Goal: Task Accomplishment & Management: Use online tool/utility

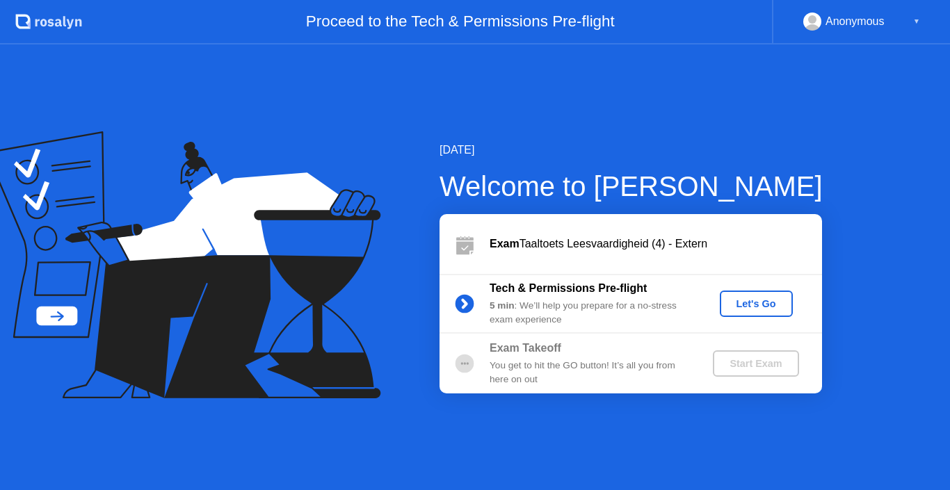
click at [739, 298] on div "Let's Go" at bounding box center [756, 303] width 62 height 11
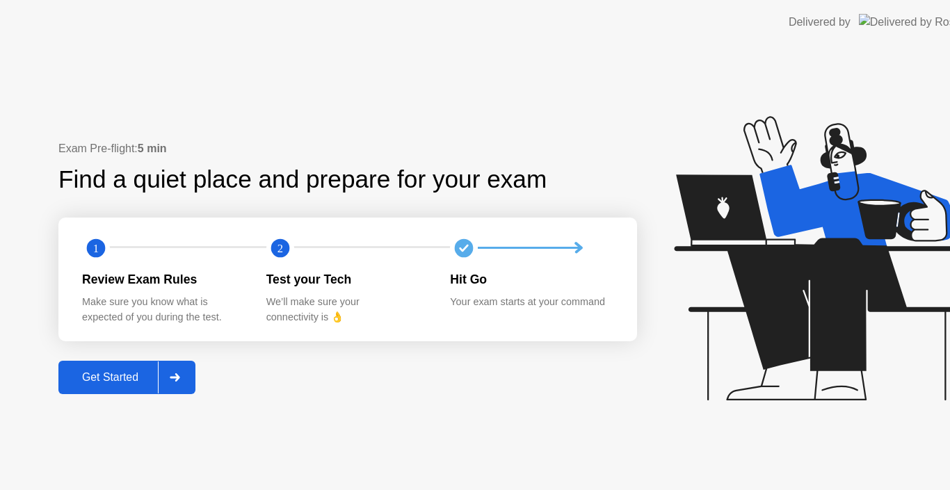
click at [734, 299] on icon at bounding box center [819, 258] width 291 height 284
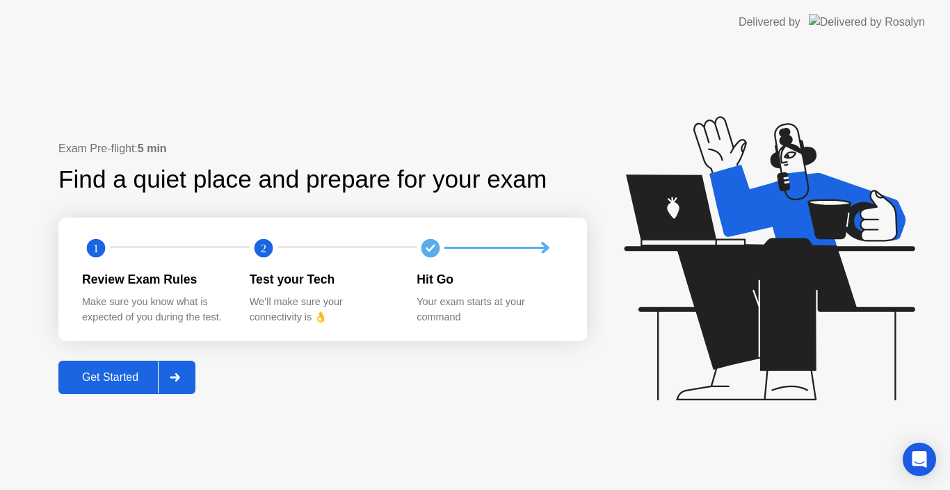
click at [104, 374] on div "Get Started" at bounding box center [110, 377] width 95 height 13
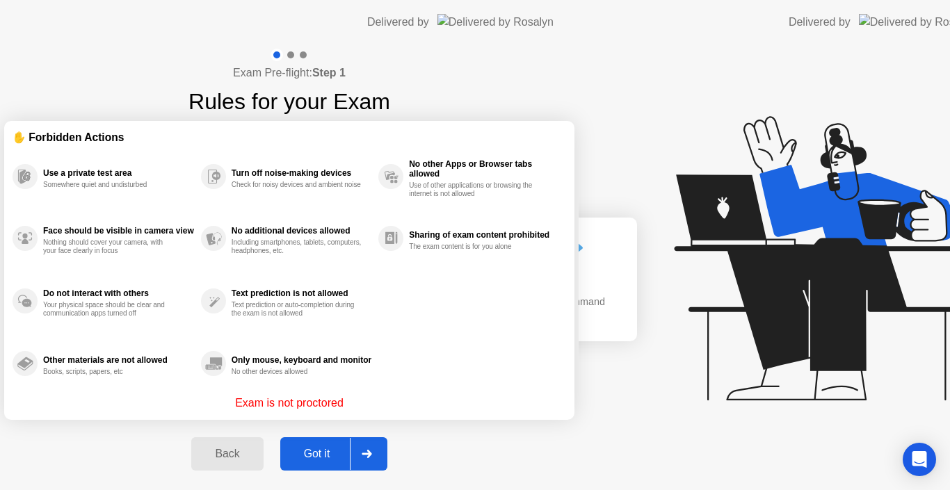
click at [104, 374] on div "Exam Pre-flight: Step 1 Rules for your Exam ✋ Forbidden Actions Use a private t…" at bounding box center [289, 268] width 579 height 446
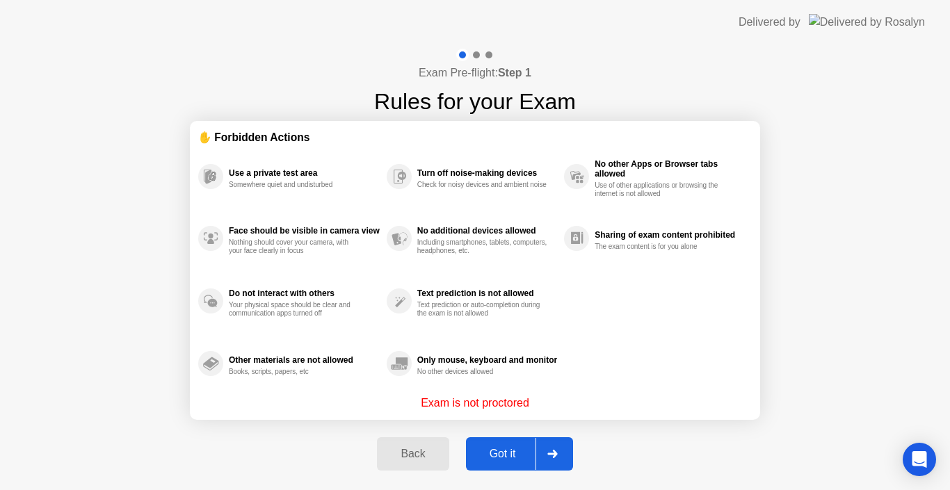
click at [493, 465] on button "Got it" at bounding box center [519, 454] width 107 height 33
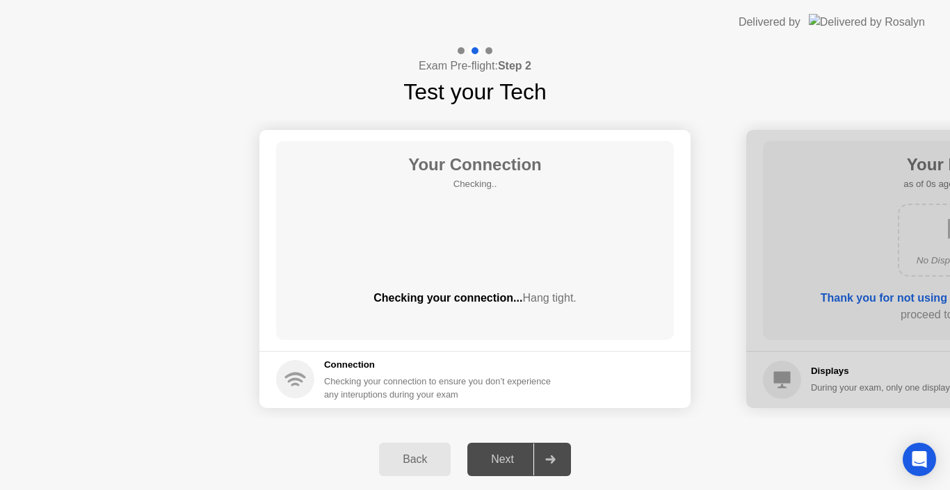
click at [483, 465] on div "Next" at bounding box center [503, 459] width 62 height 13
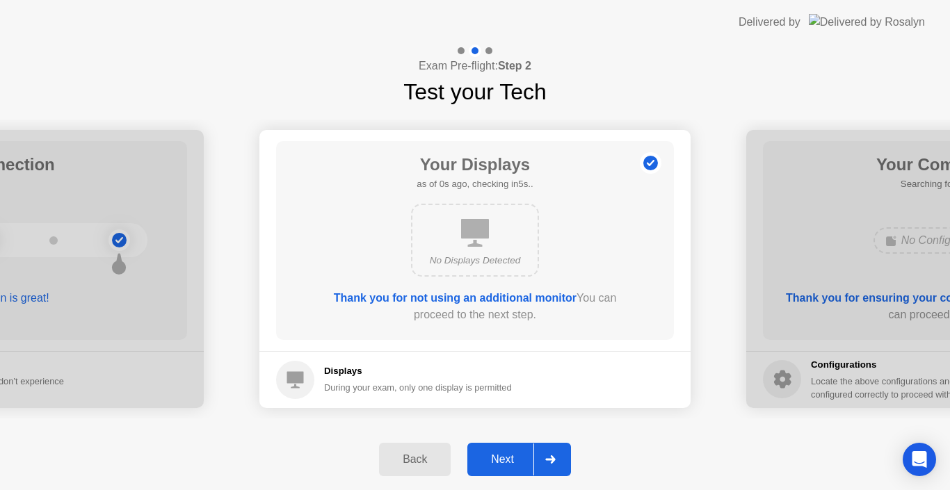
click at [483, 465] on div "Next" at bounding box center [503, 459] width 62 height 13
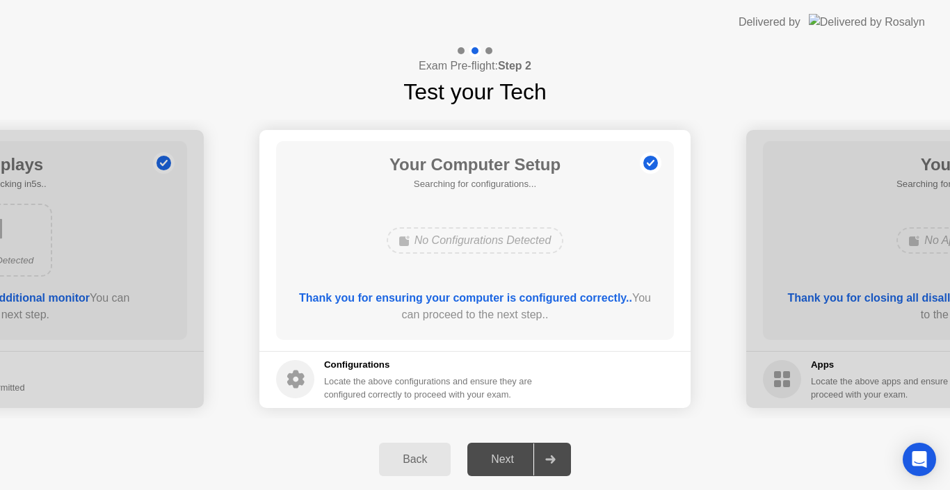
click at [483, 465] on div "Next" at bounding box center [503, 459] width 62 height 13
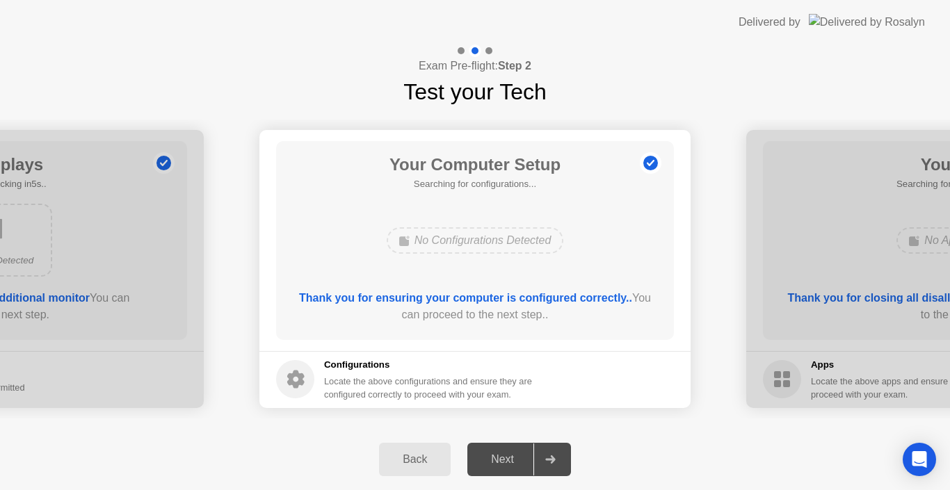
click at [483, 465] on div "Next" at bounding box center [503, 459] width 62 height 13
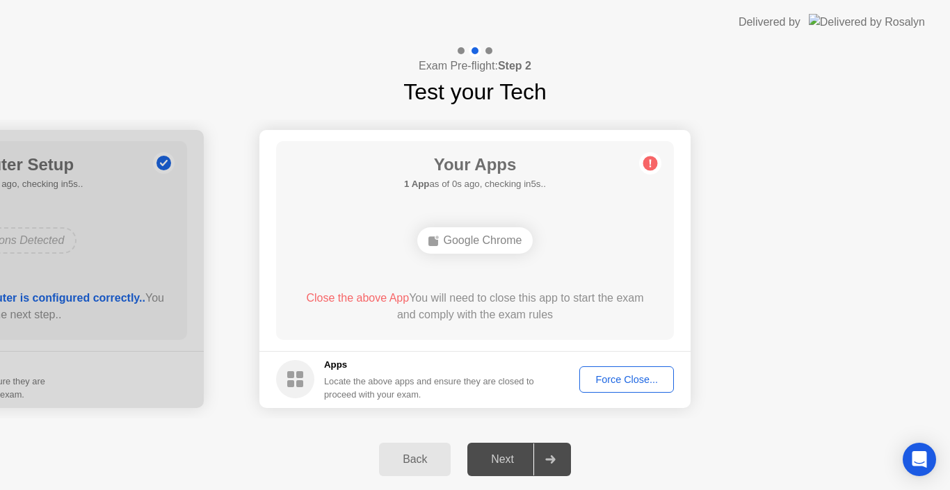
click at [639, 385] on div "Force Close..." at bounding box center [626, 379] width 85 height 11
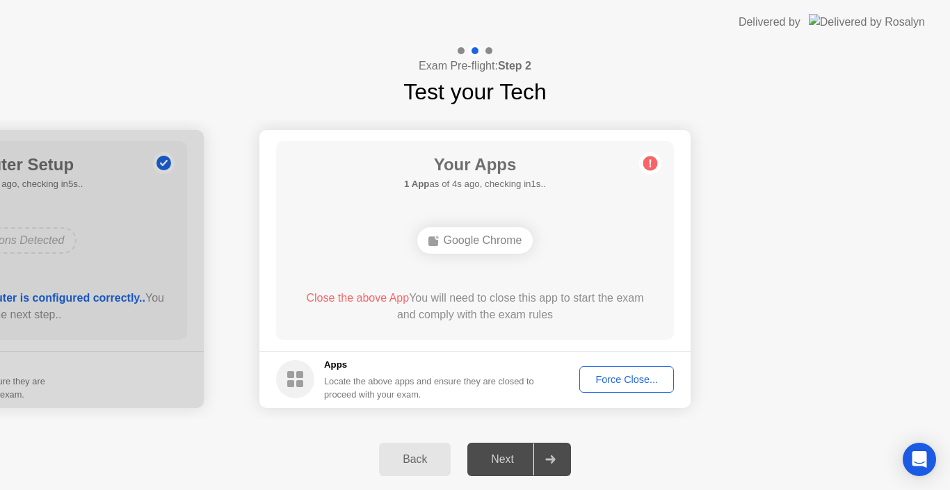
click at [596, 371] on button "Force Close..." at bounding box center [626, 380] width 95 height 26
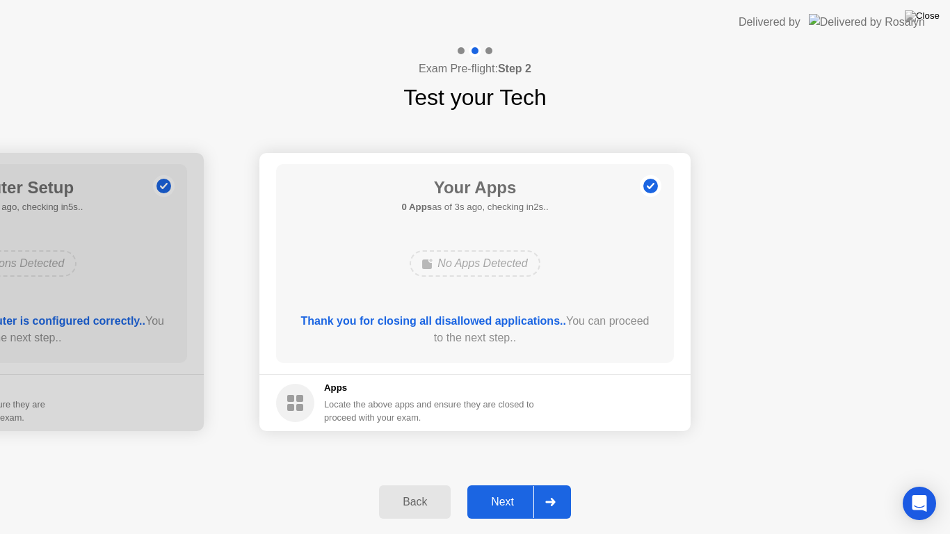
click at [490, 490] on div "Next" at bounding box center [503, 502] width 62 height 13
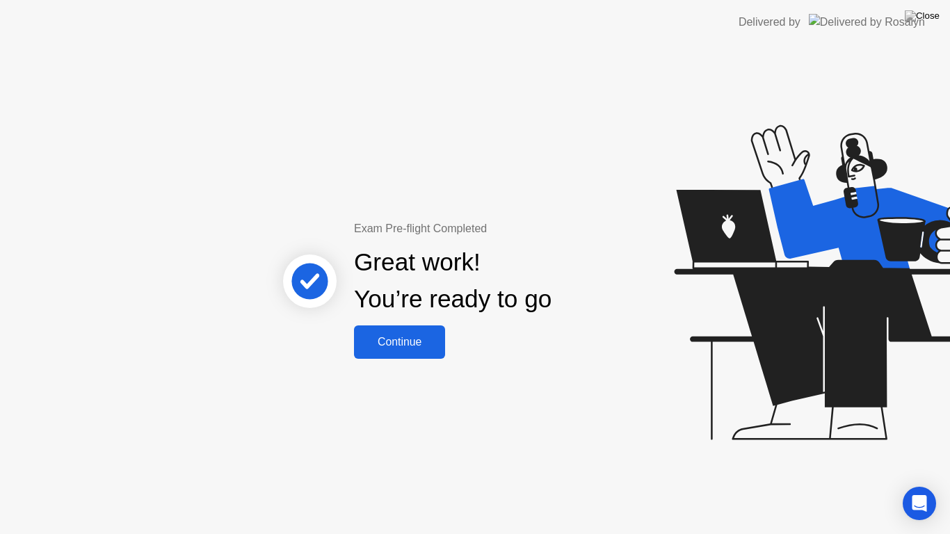
click at [387, 331] on button "Continue" at bounding box center [399, 342] width 91 height 33
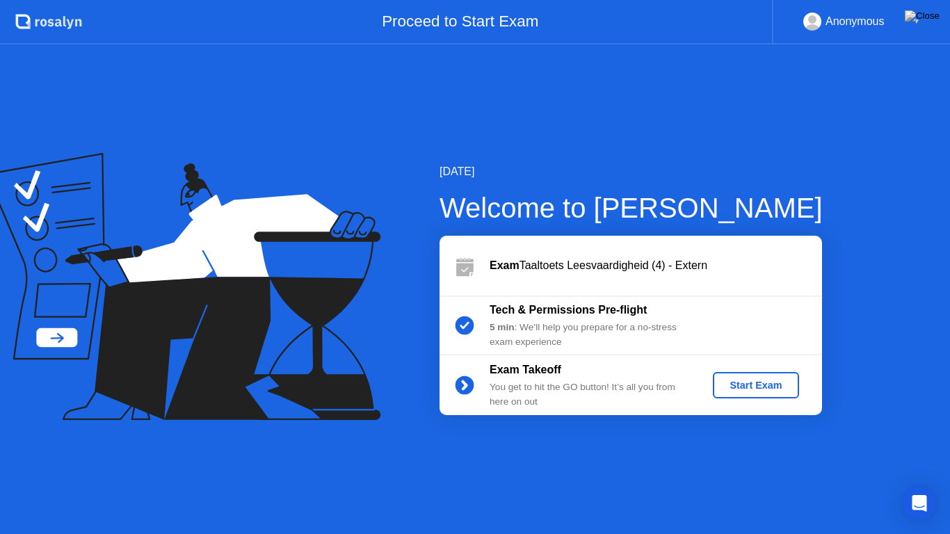
click at [778, 391] on div "Start Exam" at bounding box center [756, 385] width 74 height 11
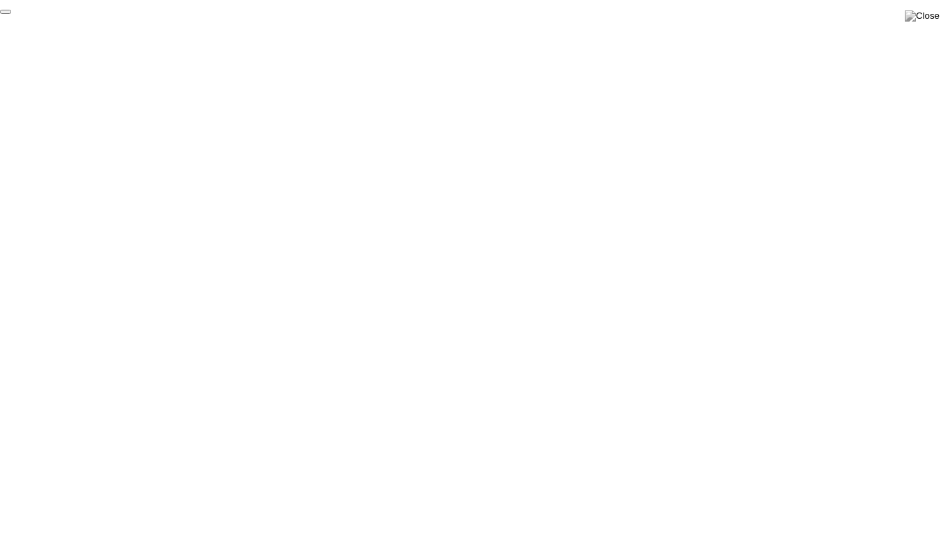
click div "End Proctoring Session"
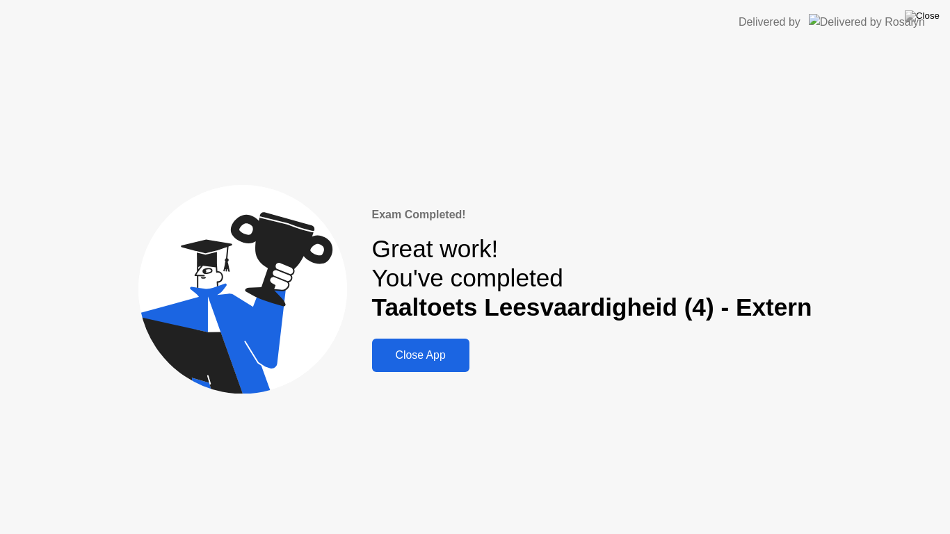
click at [24, 248] on div "Exam Completed! Great work! You've completed Taaltoets Leesvaardigheid (4) - Ex…" at bounding box center [475, 290] width 950 height 490
drag, startPoint x: 446, startPoint y: 380, endPoint x: 442, endPoint y: 365, distance: 15.9
click at [446, 376] on div "Exam Completed! Great work! You've completed Taaltoets Leesvaardigheid (4) - Ex…" at bounding box center [475, 290] width 950 height 490
click at [442, 362] on div "Close App" at bounding box center [420, 355] width 89 height 13
